Goal: Navigation & Orientation: Go to known website

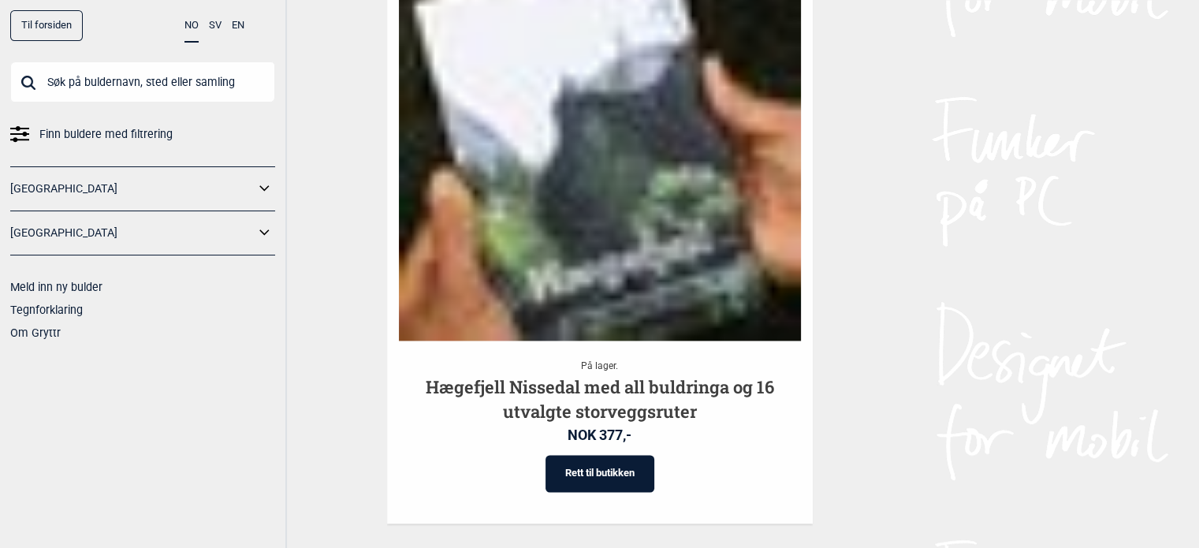
scroll to position [2222, 0]
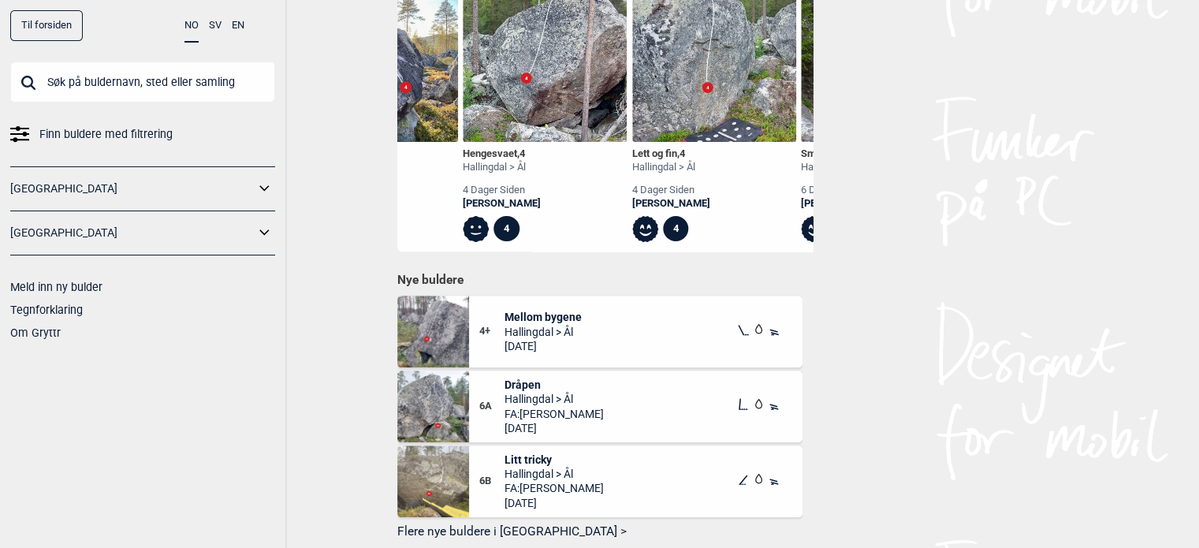
scroll to position [0, 0]
